Goal: Task Accomplishment & Management: Use online tool/utility

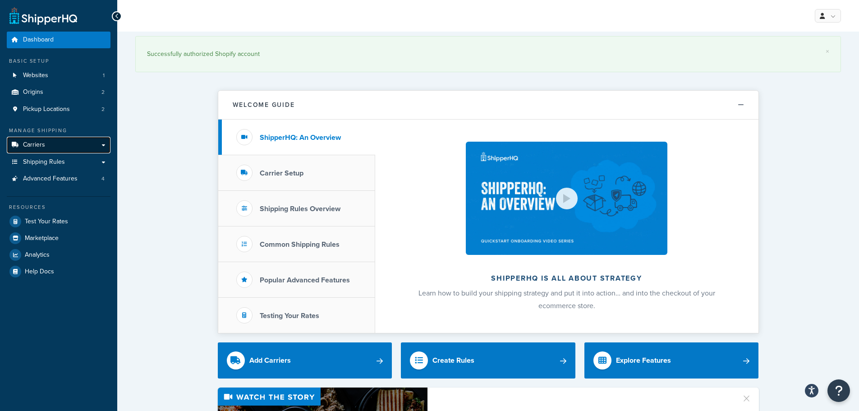
click at [34, 143] on span "Carriers" at bounding box center [34, 145] width 22 height 8
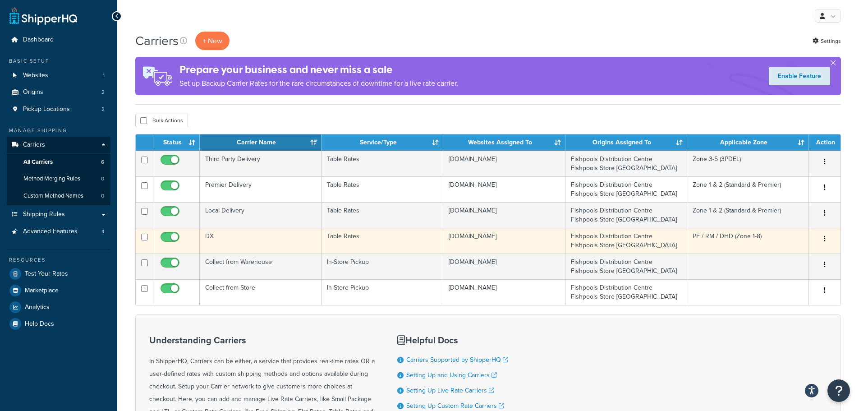
click at [822, 237] on button "button" at bounding box center [824, 239] width 13 height 14
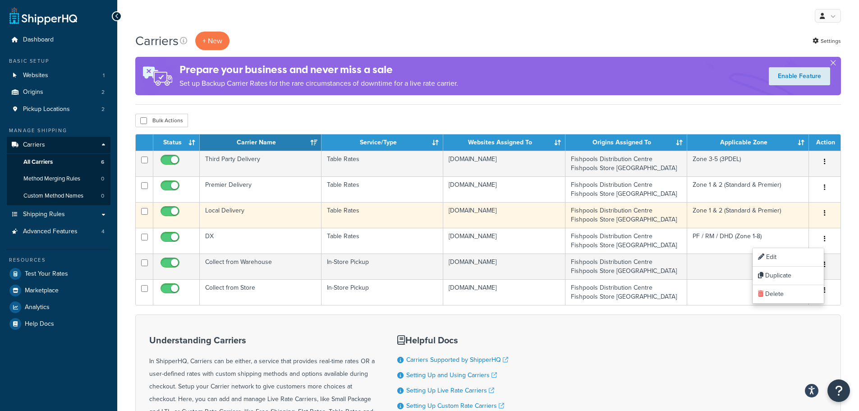
click at [823, 212] on button "button" at bounding box center [824, 213] width 13 height 14
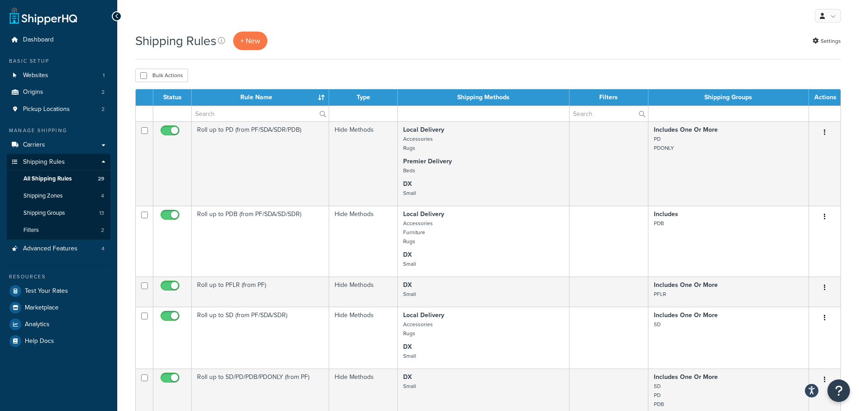
click at [449, 49] on div "Shipping Rules + New Settings" at bounding box center [488, 41] width 706 height 18
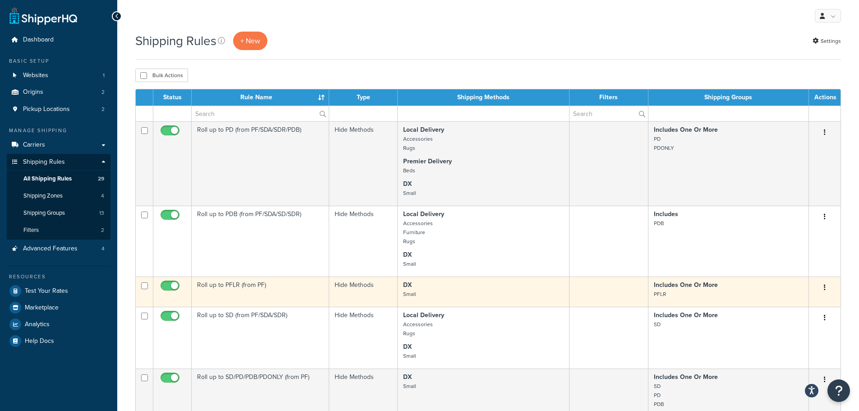
click at [442, 267] on p "DX Small" at bounding box center [483, 289] width 161 height 18
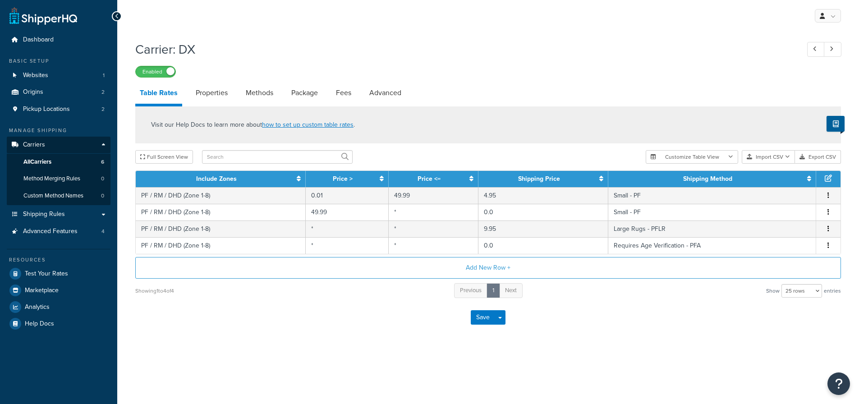
select select "25"
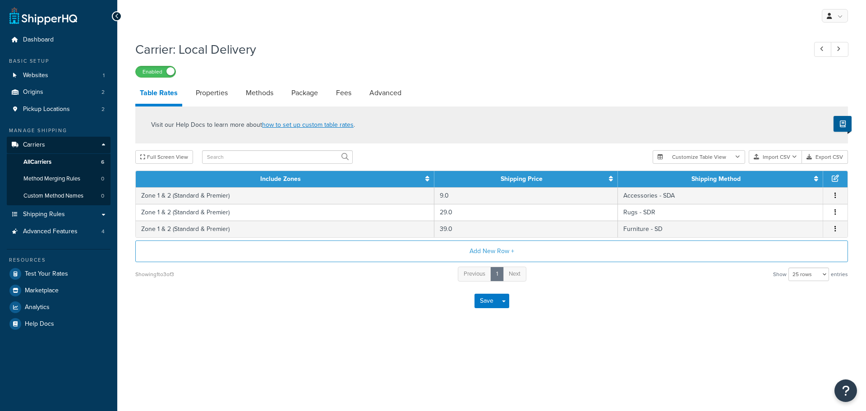
select select "25"
drag, startPoint x: 182, startPoint y: 49, endPoint x: 355, endPoint y: 59, distance: 173.4
click at [355, 59] on div "Carrier: Local Delivery Enabled" at bounding box center [491, 56] width 712 height 41
click at [503, 55] on h1 "Carrier: Local Delivery" at bounding box center [466, 50] width 662 height 18
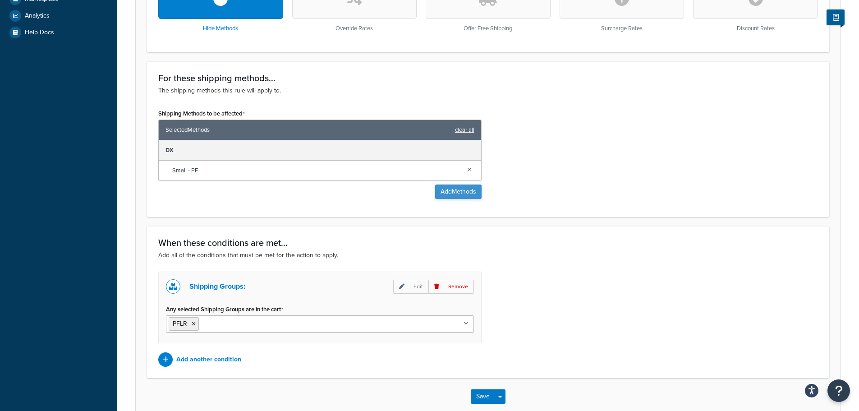
scroll to position [314, 0]
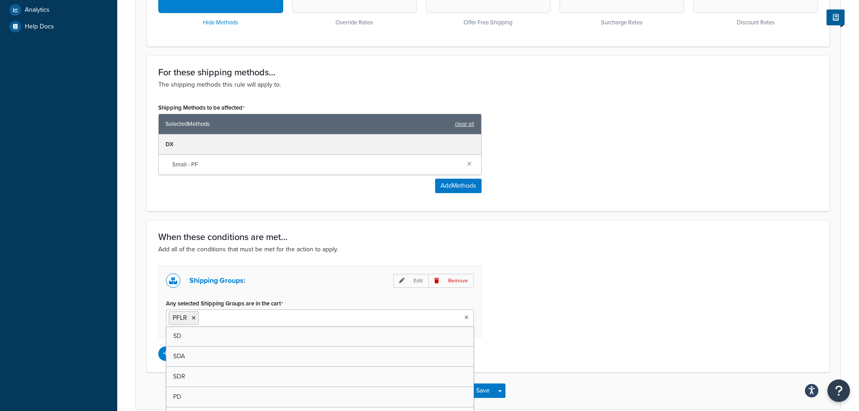
click at [342, 324] on ul "PFLR" at bounding box center [320, 317] width 308 height 17
type input "sdr"
click at [545, 295] on div "Shipping Groups: Edit Remove Any selected Shipping Groups are in the cart SDR P…" at bounding box center [488, 313] width 673 height 95
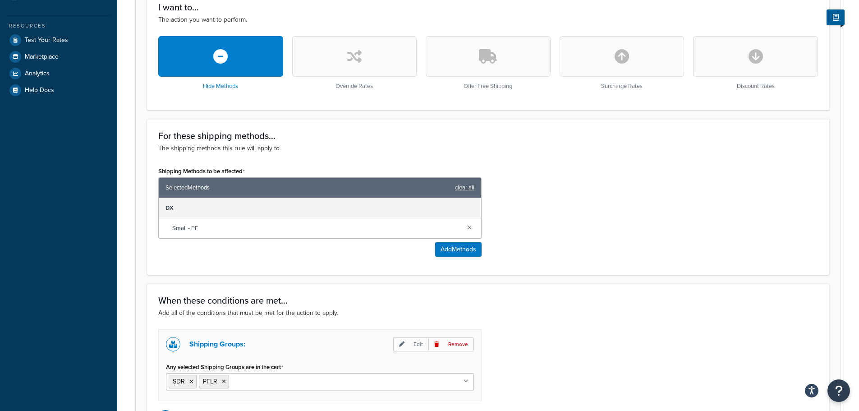
scroll to position [224, 0]
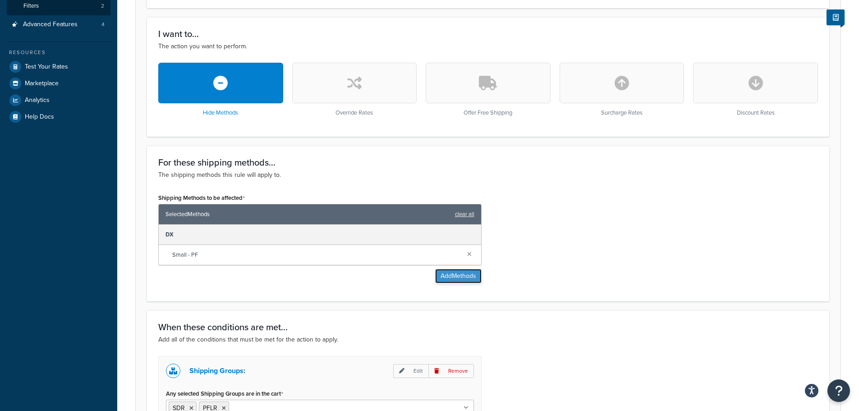
click at [444, 277] on button "Add Methods" at bounding box center [458, 276] width 46 height 14
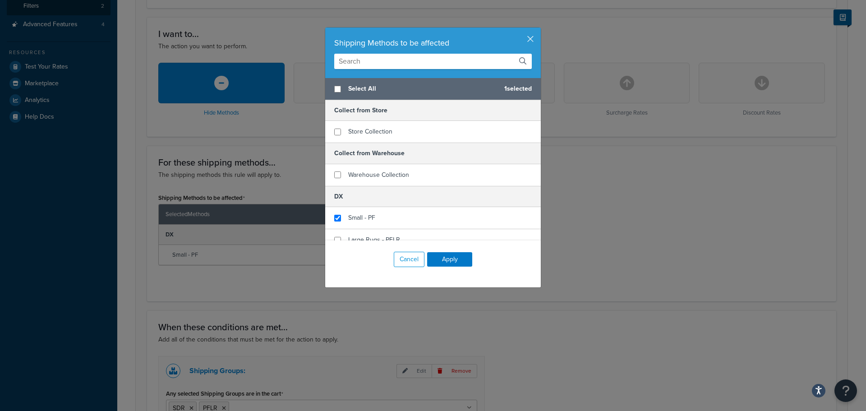
click at [390, 59] on input "text" at bounding box center [432, 61] width 197 height 15
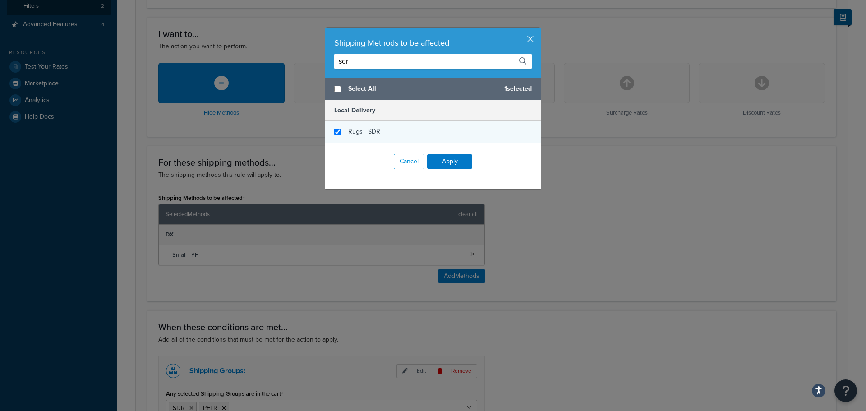
type input "sdr"
checkbox input "true"
click at [376, 127] on div "Rugs - SDR" at bounding box center [433, 132] width 216 height 22
click at [440, 162] on button "Apply" at bounding box center [449, 161] width 45 height 14
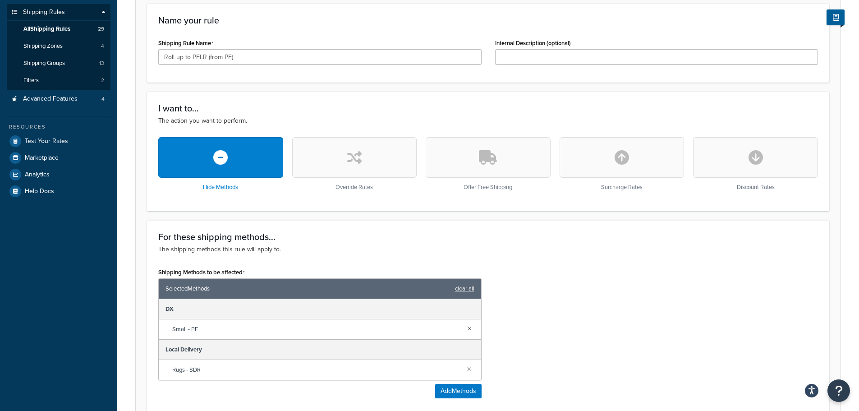
scroll to position [134, 0]
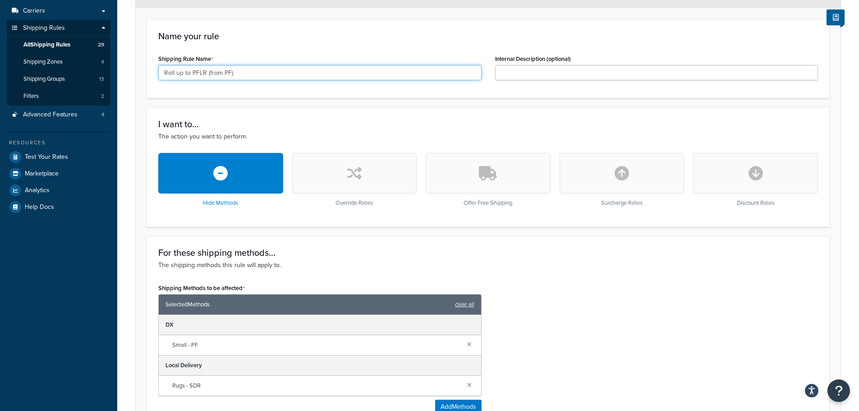
drag, startPoint x: 206, startPoint y: 73, endPoint x: 193, endPoint y: 73, distance: 12.6
click at [193, 73] on input "Roll up to PFLR (from PF)" at bounding box center [319, 72] width 323 height 15
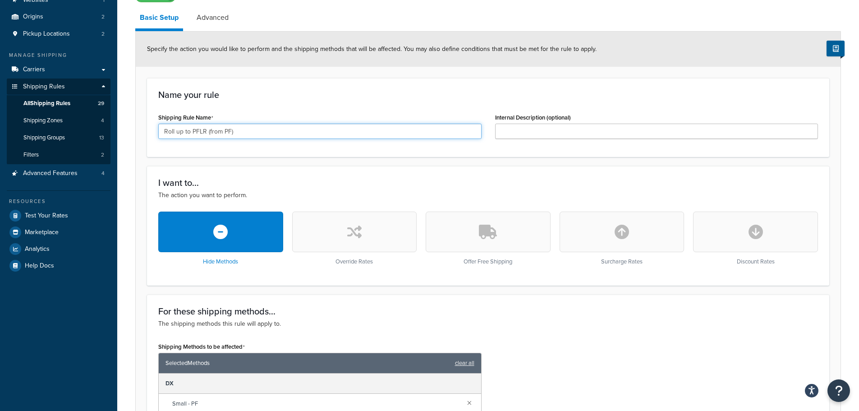
scroll to position [0, 0]
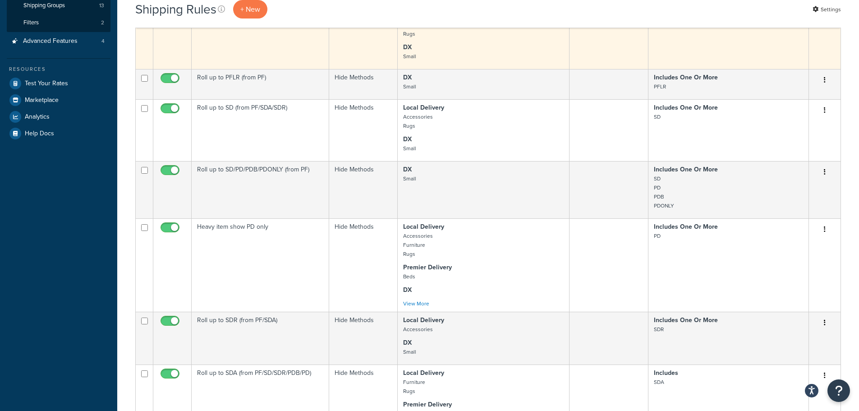
scroll to position [225, 0]
